Goal: Information Seeking & Learning: Learn about a topic

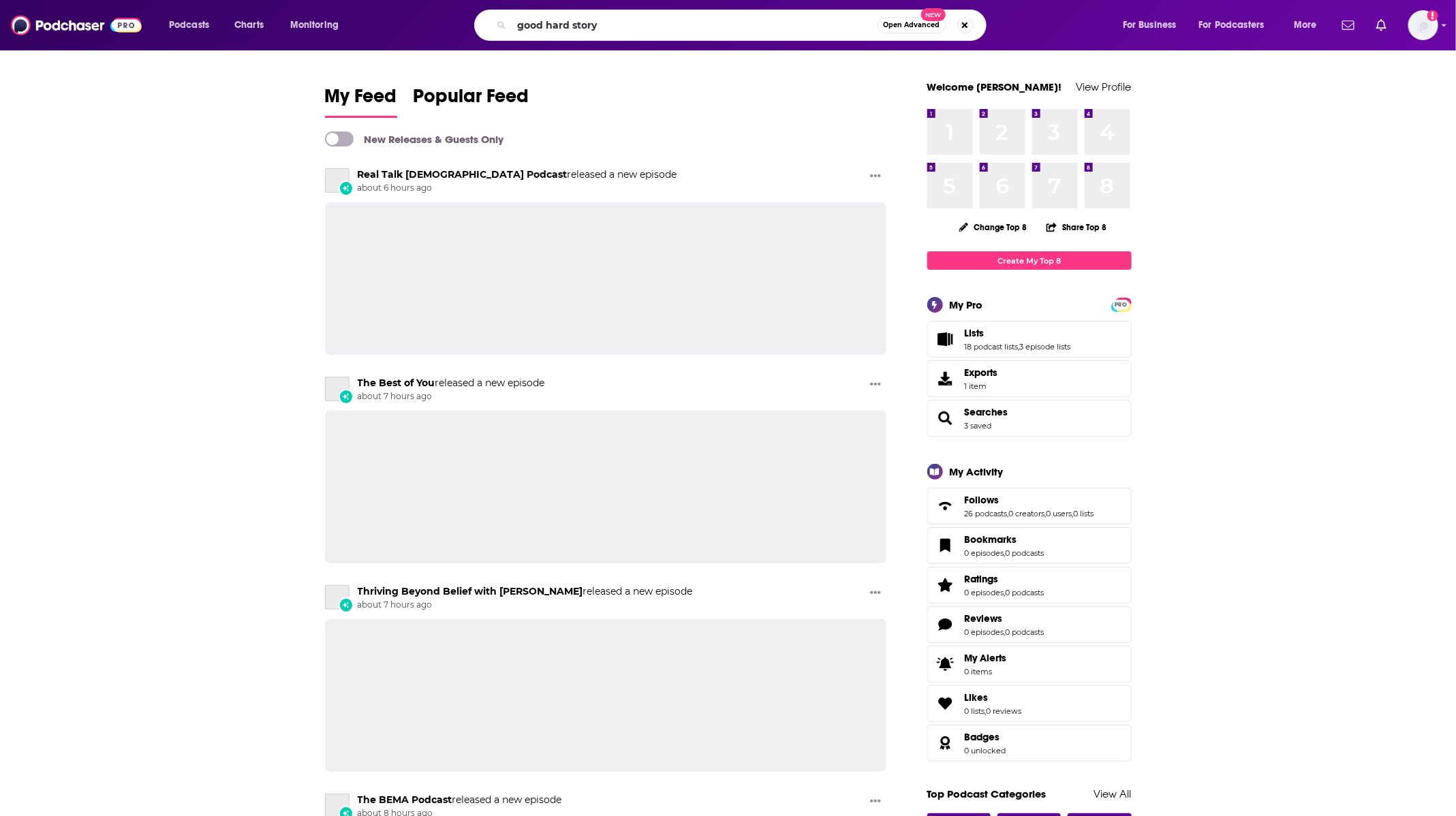
type input "good hard story"
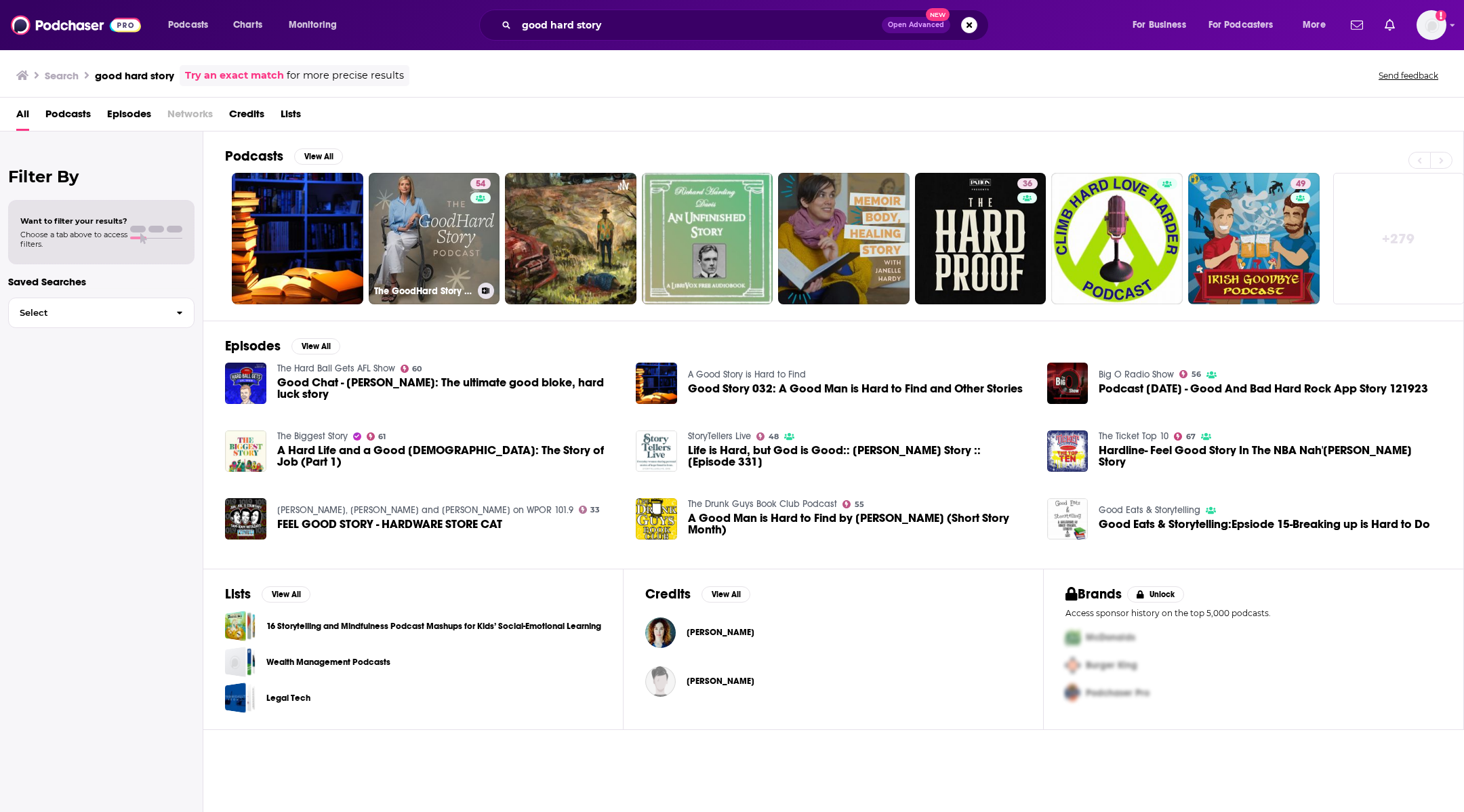
click at [468, 234] on link "54 The GoodHard Story Podcast" at bounding box center [434, 238] width 131 height 131
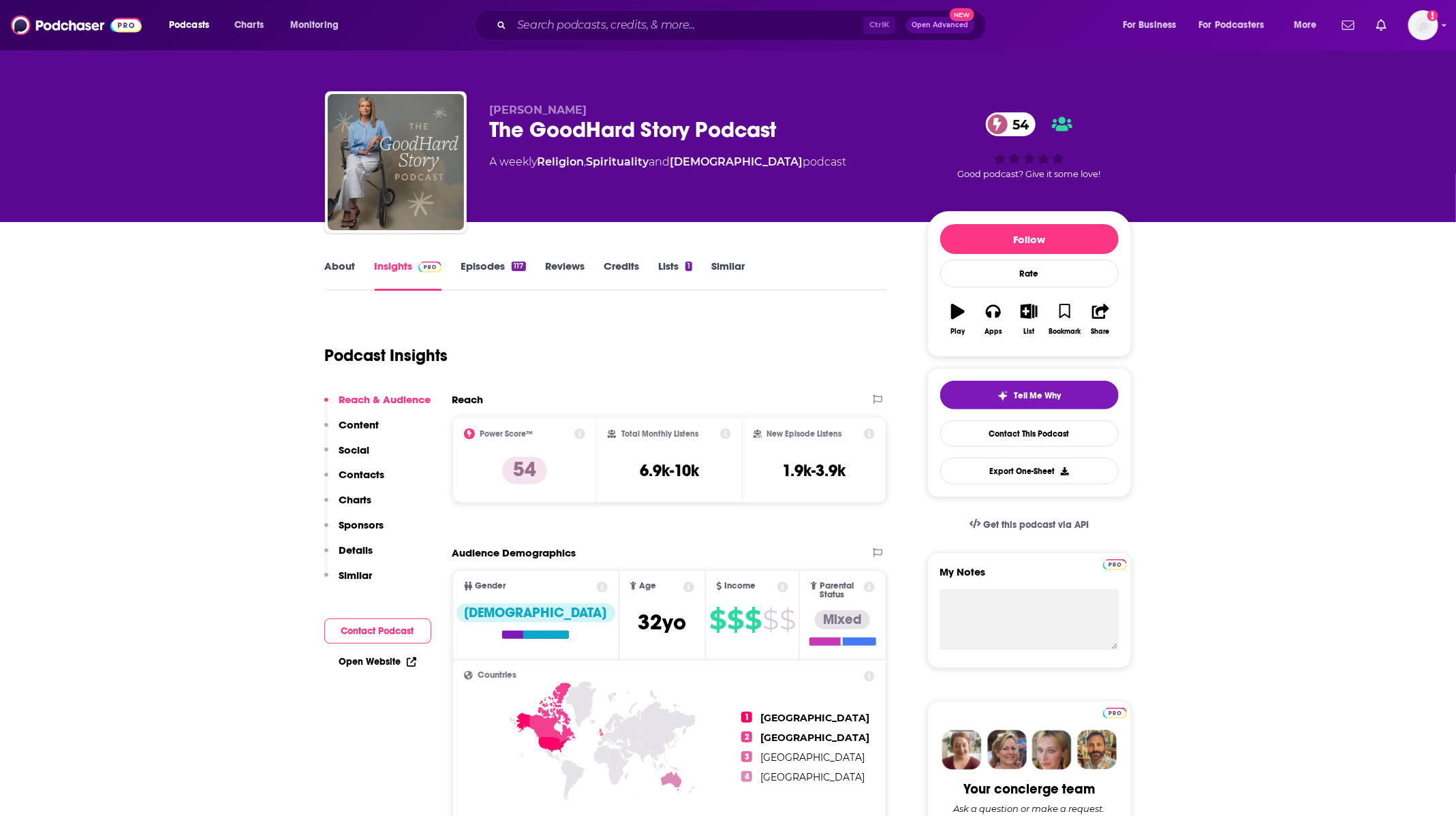
click at [496, 266] on link "Episodes 117" at bounding box center [492, 275] width 64 height 31
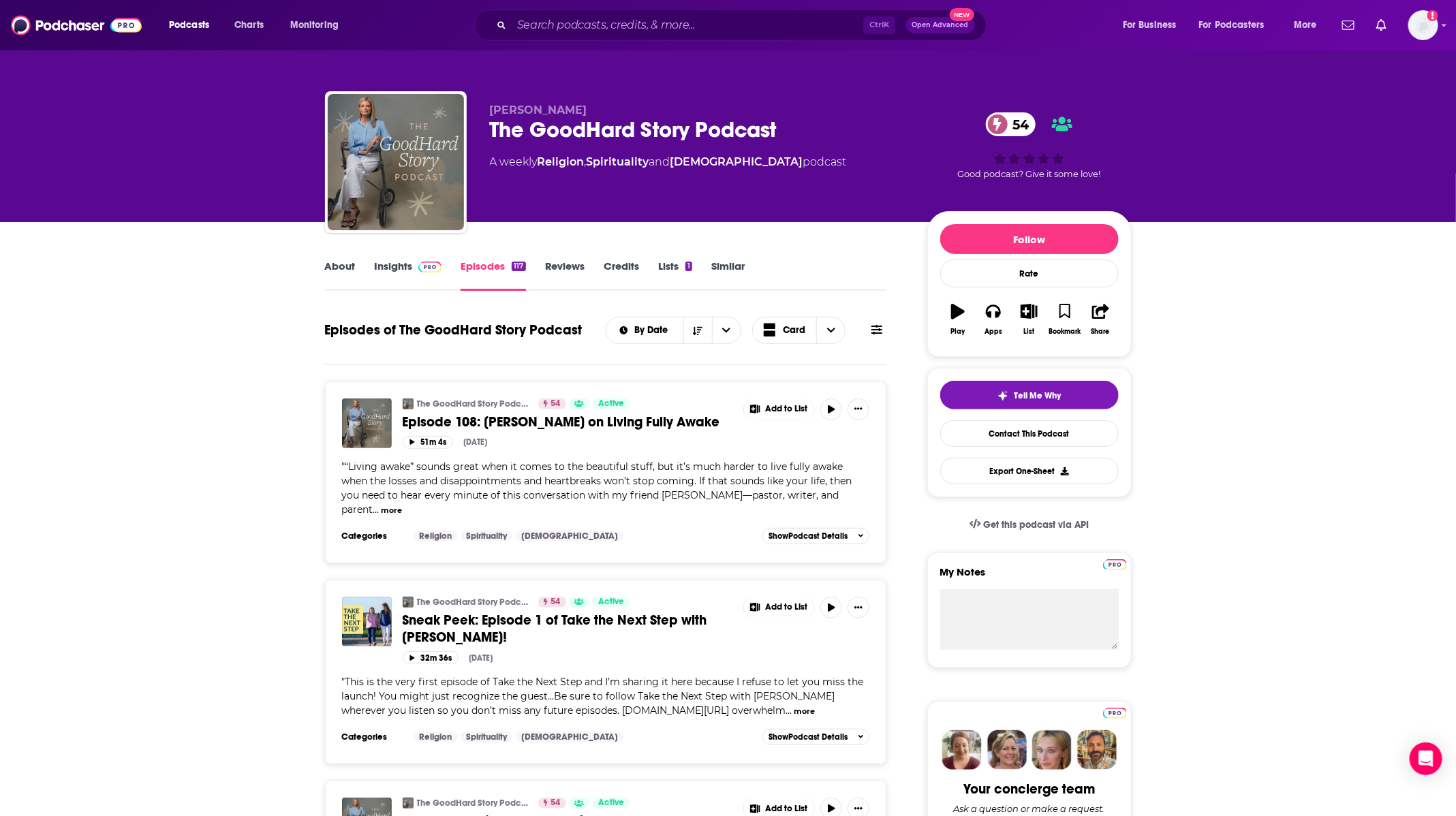
click at [340, 258] on div "About Insights Episodes 117 Reviews Credits Lists 1 Similar" at bounding box center [606, 275] width 562 height 34
click at [339, 258] on div "About Insights Episodes 117 Reviews Credits Lists 1 Similar" at bounding box center [606, 275] width 562 height 34
click at [341, 267] on link "About" at bounding box center [341, 275] width 31 height 31
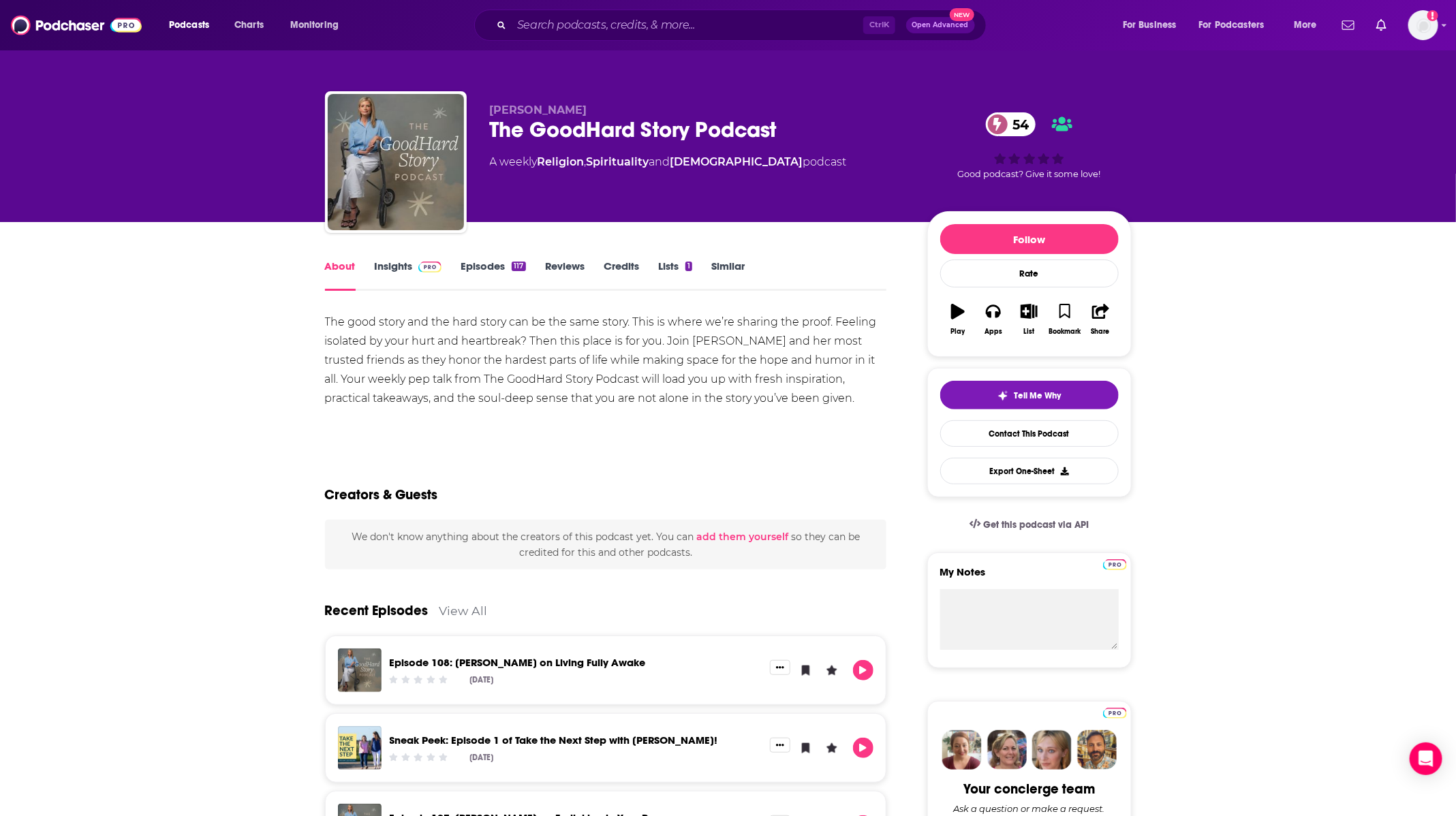
click at [474, 274] on link "Episodes 117" at bounding box center [492, 275] width 64 height 31
